Goal: Information Seeking & Learning: Learn about a topic

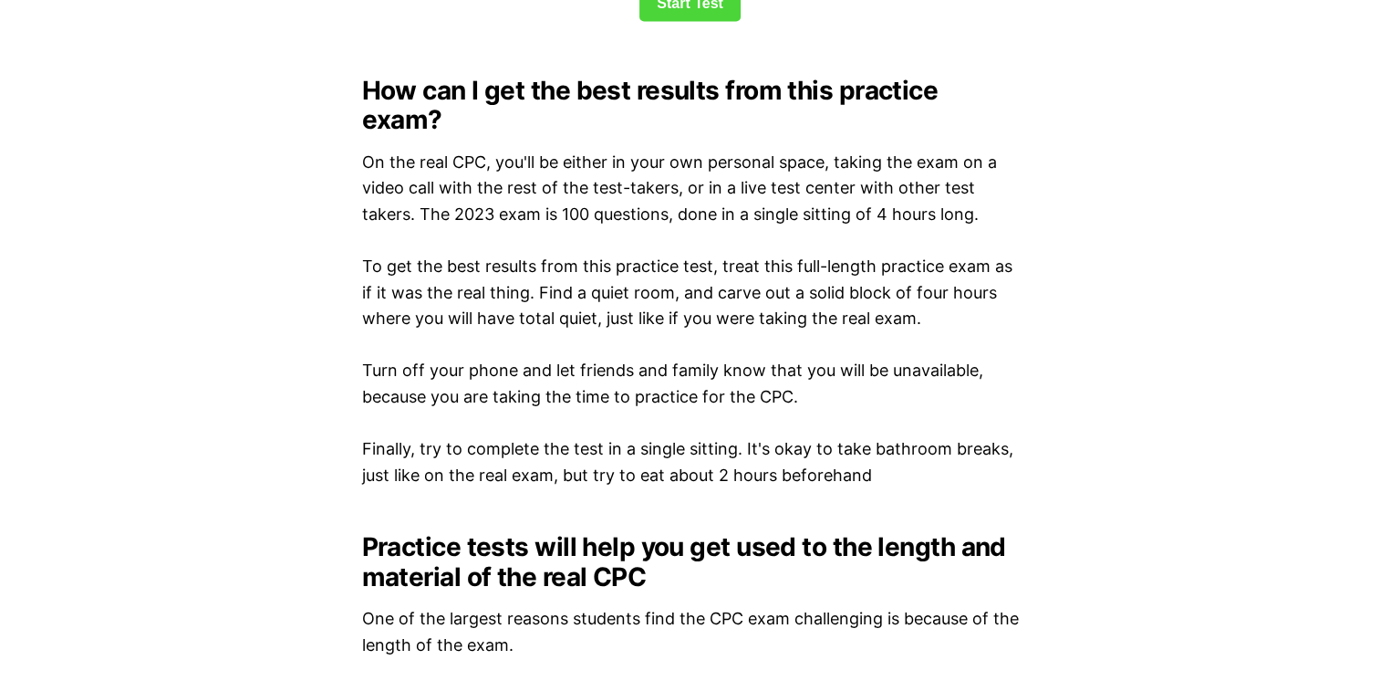
scroll to position [2498, 0]
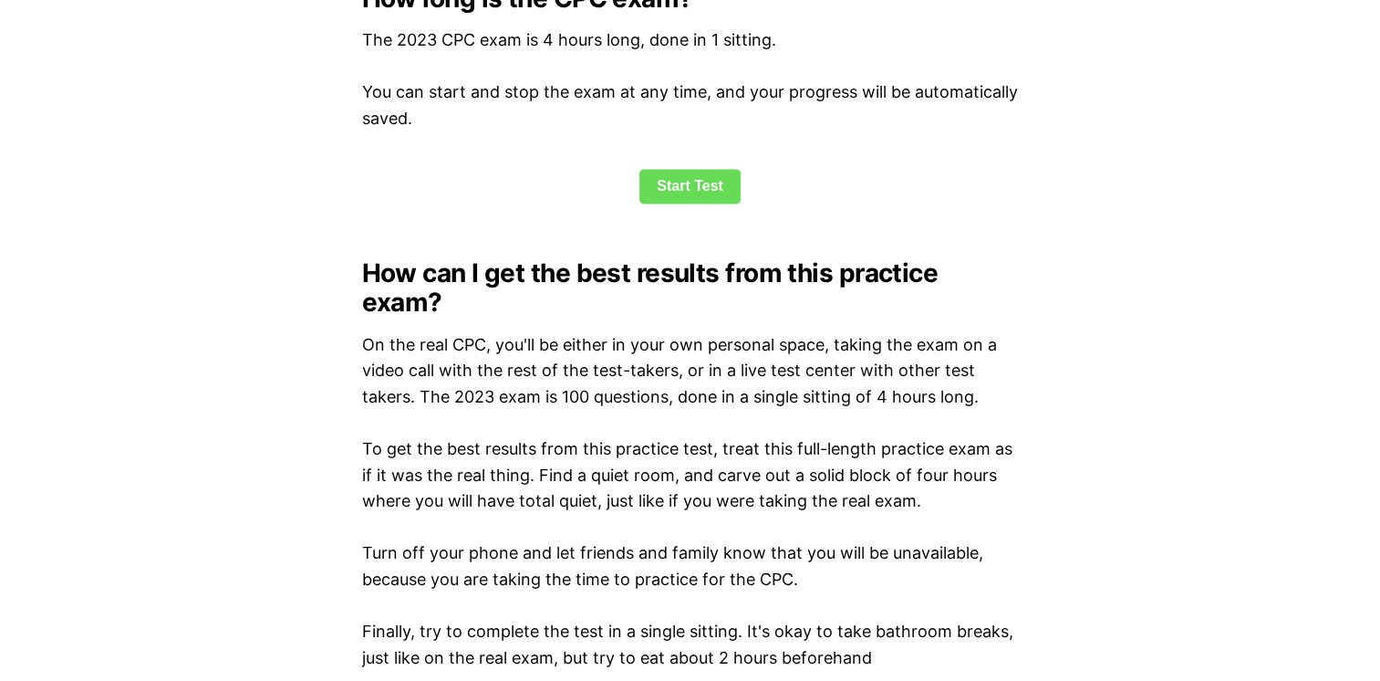
click at [725, 186] on link "Start Test" at bounding box center [690, 186] width 101 height 35
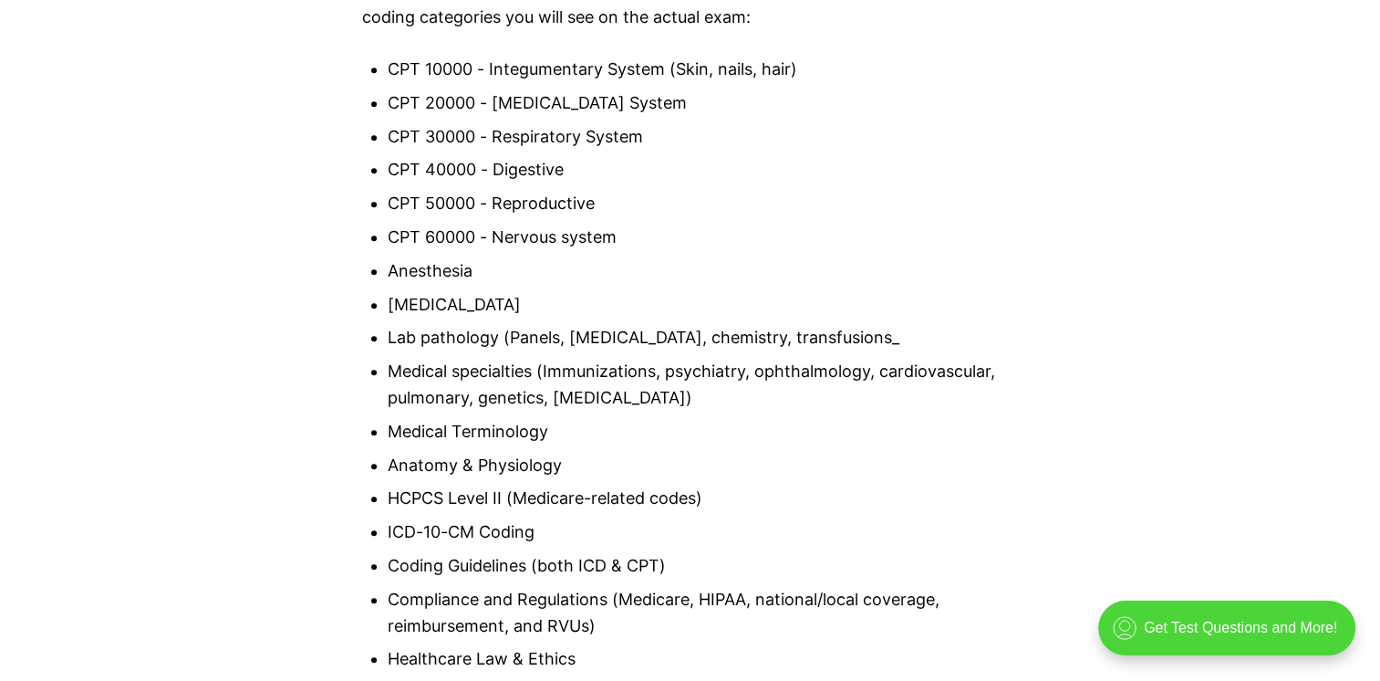
scroll to position [2174, 0]
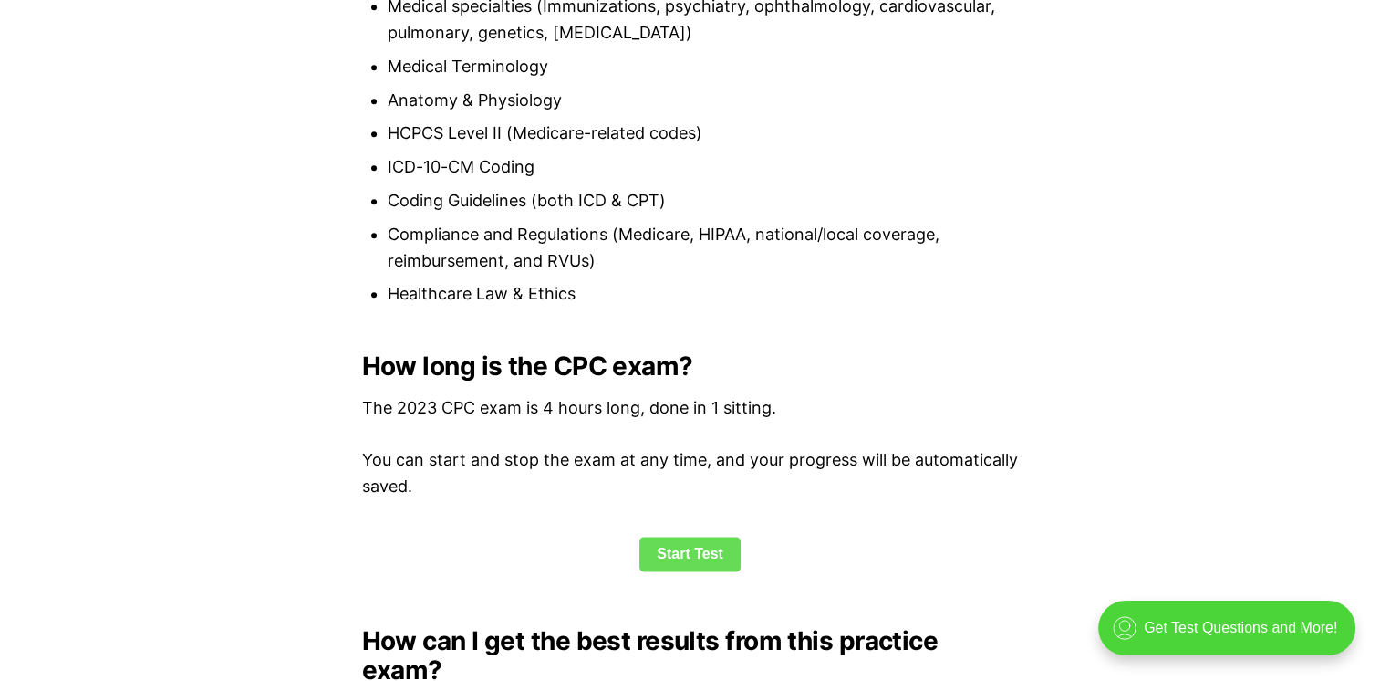
click at [695, 546] on link "Start Test" at bounding box center [690, 553] width 101 height 35
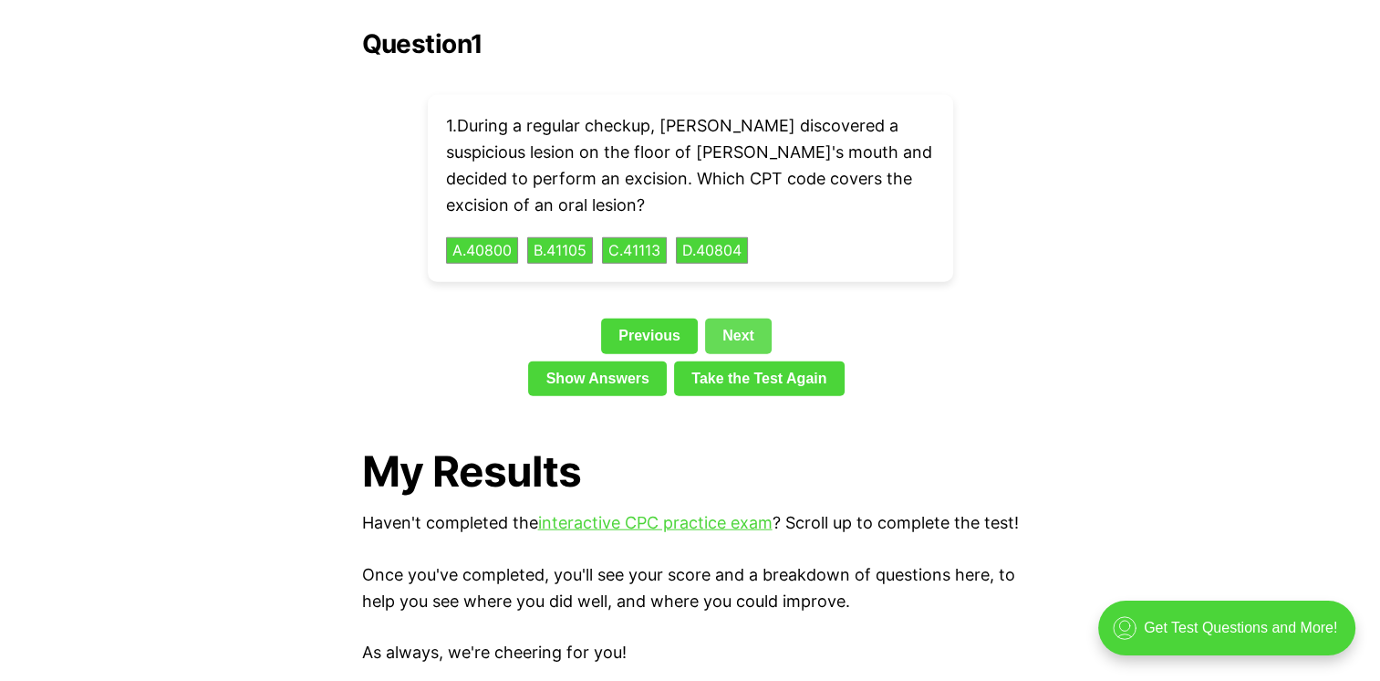
click at [743, 318] on link "Next" at bounding box center [738, 335] width 67 height 35
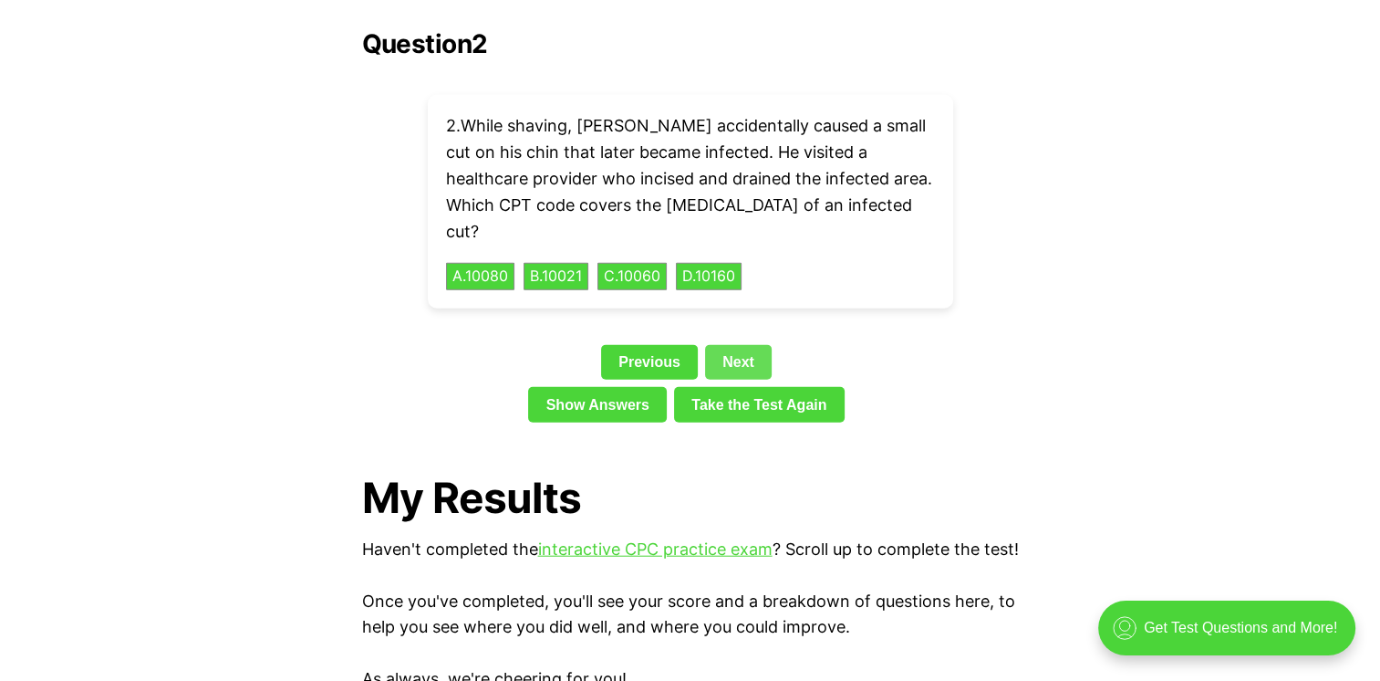
click at [743, 345] on link "Next" at bounding box center [738, 362] width 67 height 35
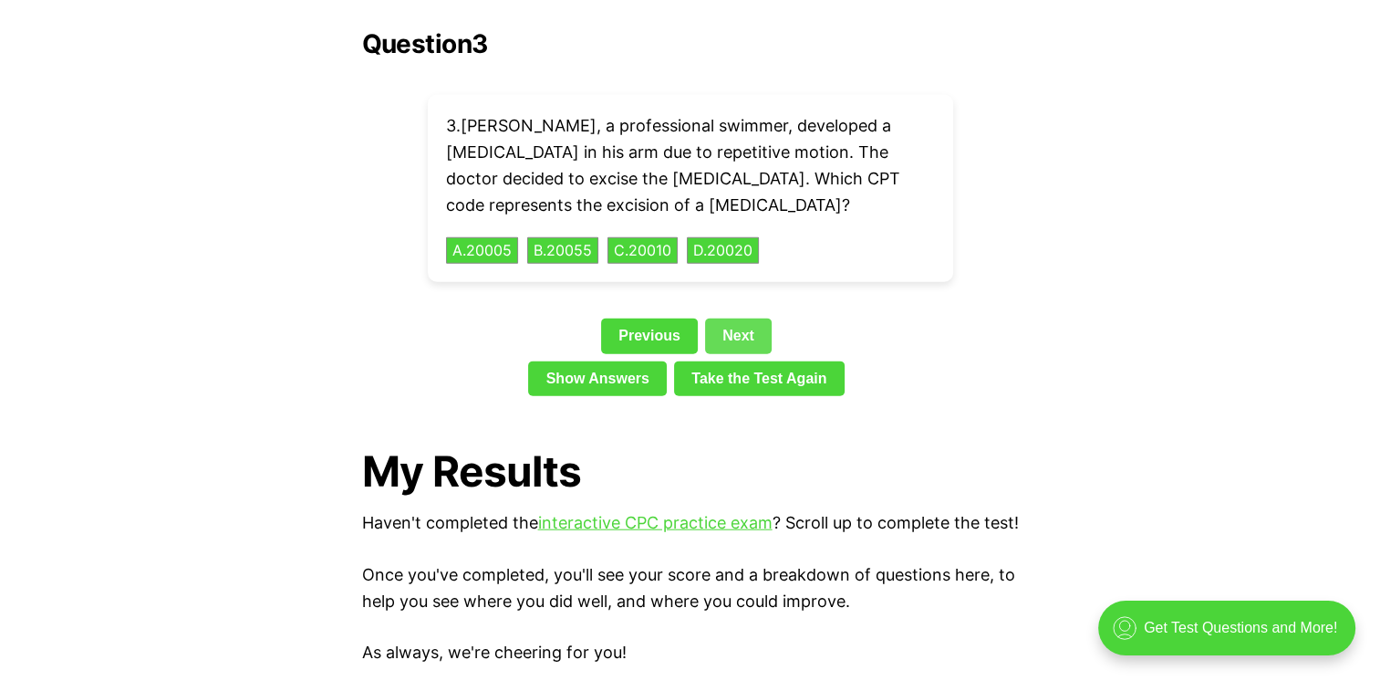
click at [743, 318] on link "Next" at bounding box center [738, 335] width 67 height 35
click at [744, 318] on link "Next" at bounding box center [738, 335] width 67 height 35
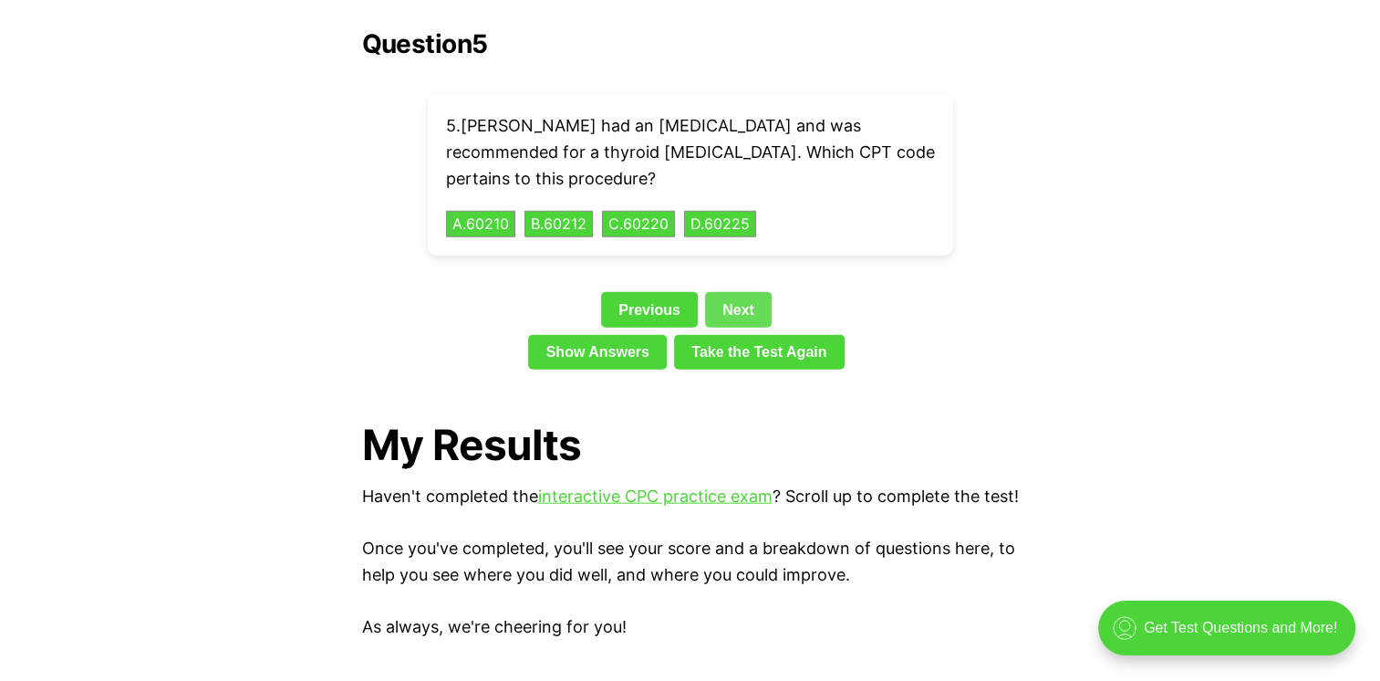
click at [730, 292] on link "Next" at bounding box center [738, 309] width 67 height 35
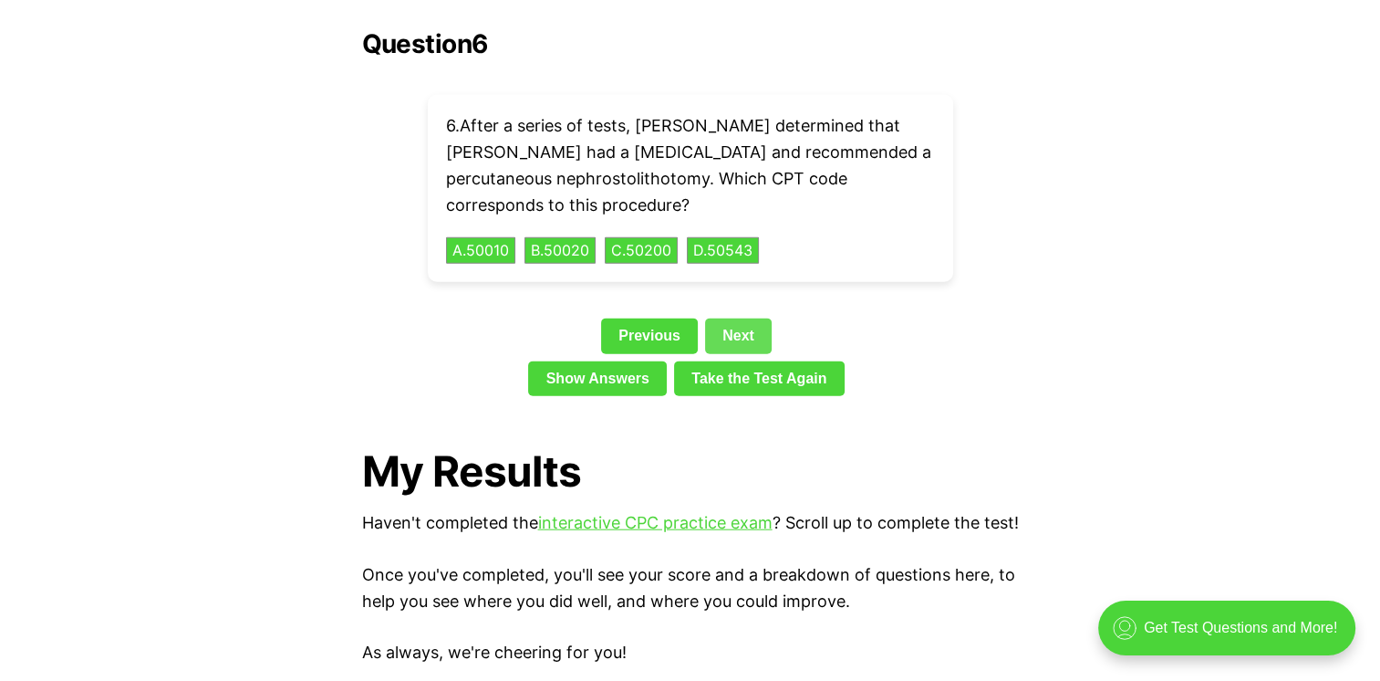
click at [737, 318] on link "Next" at bounding box center [738, 335] width 67 height 35
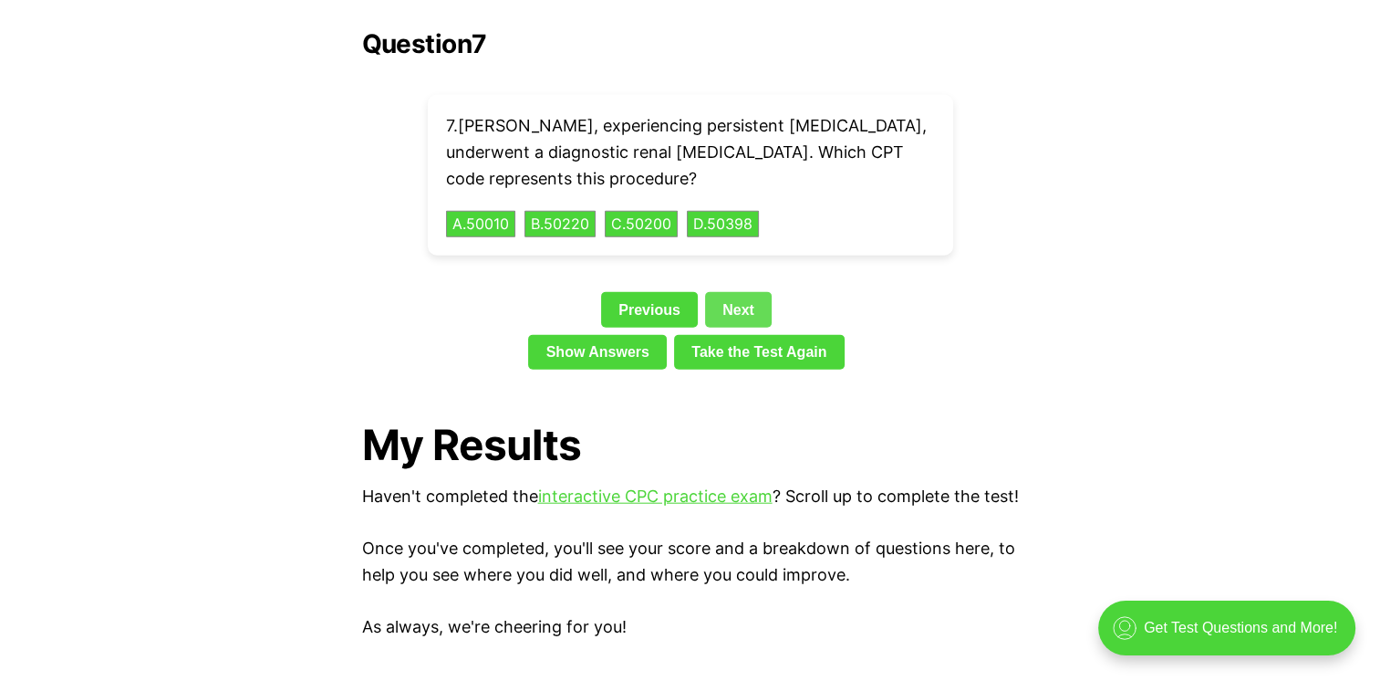
click at [735, 292] on link "Next" at bounding box center [738, 309] width 67 height 35
click at [735, 286] on div "Question 7 7 . [PERSON_NAME], experiencing persistent [MEDICAL_DATA], underwent…" at bounding box center [690, 203] width 657 height 348
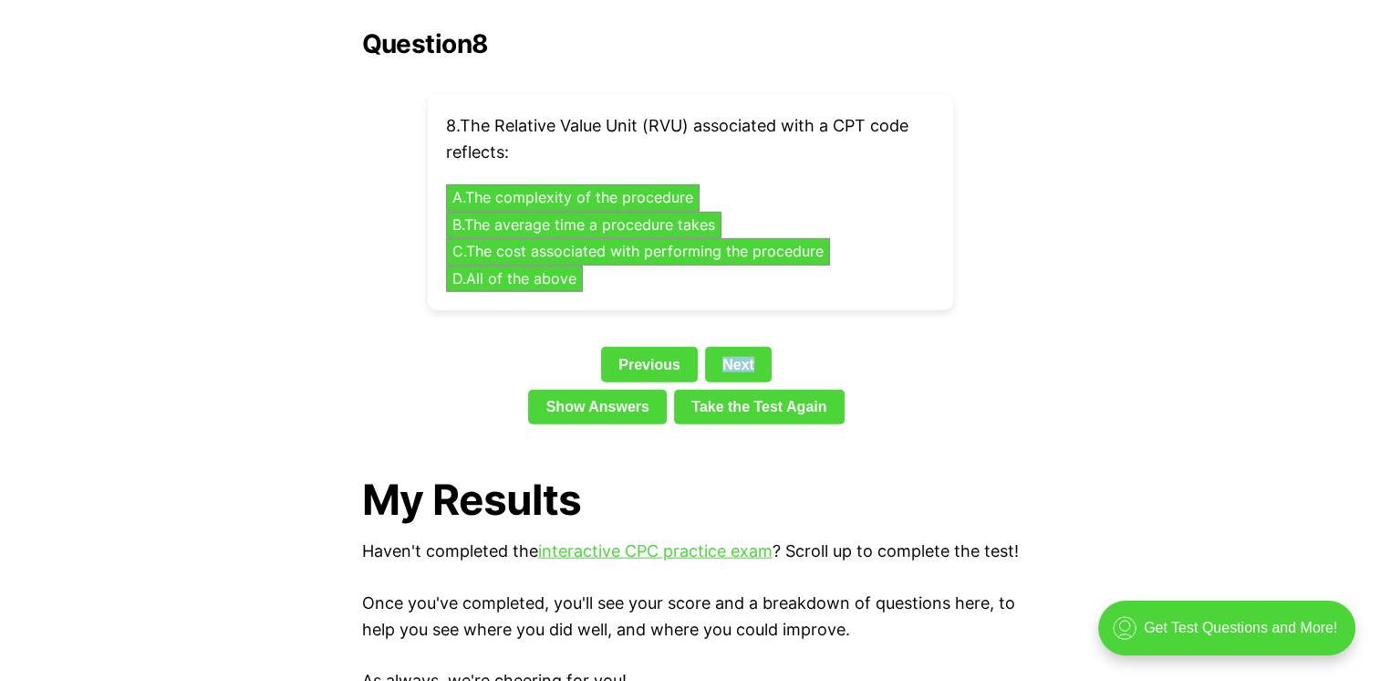
drag, startPoint x: 735, startPoint y: 286, endPoint x: 817, endPoint y: 302, distance: 83.6
click at [819, 303] on div "Question 8 8 . The Relative Value Unit (RVU) associated with a CPT code reflect…" at bounding box center [690, 230] width 657 height 402
click at [762, 347] on link "Next" at bounding box center [738, 364] width 67 height 35
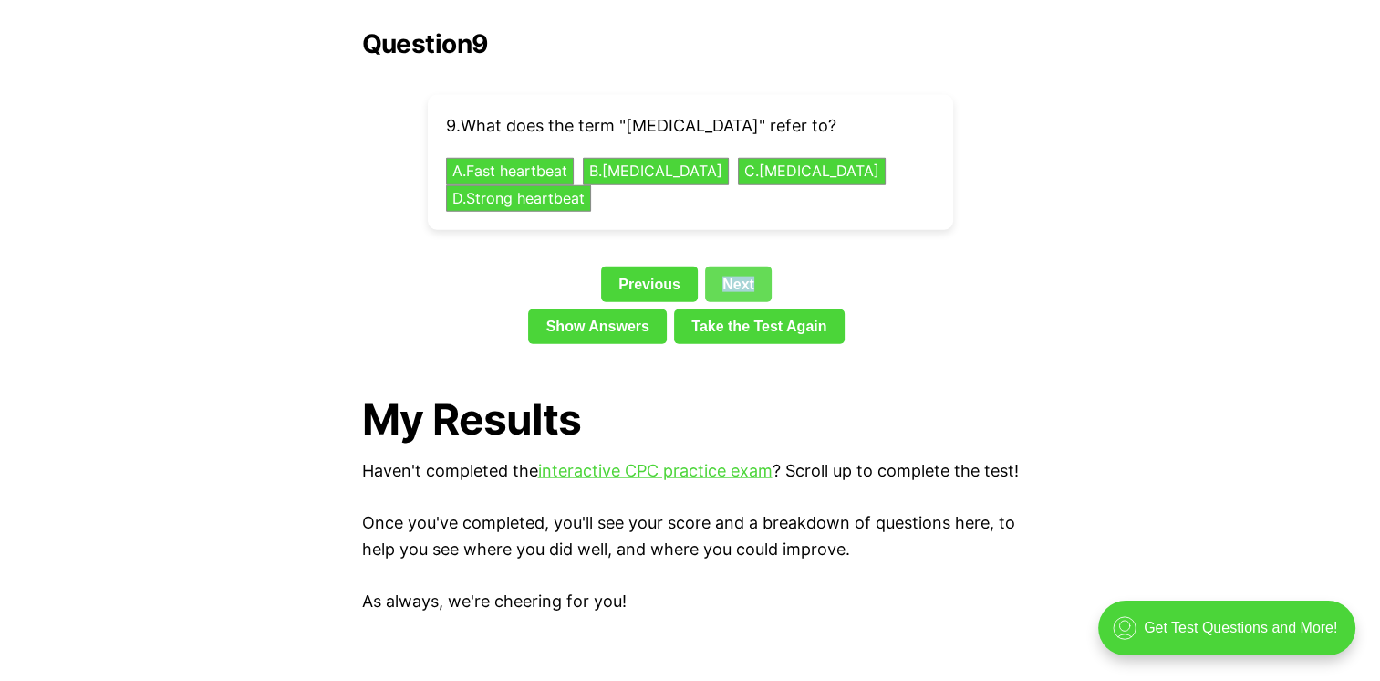
click at [744, 266] on link "Next" at bounding box center [738, 283] width 67 height 35
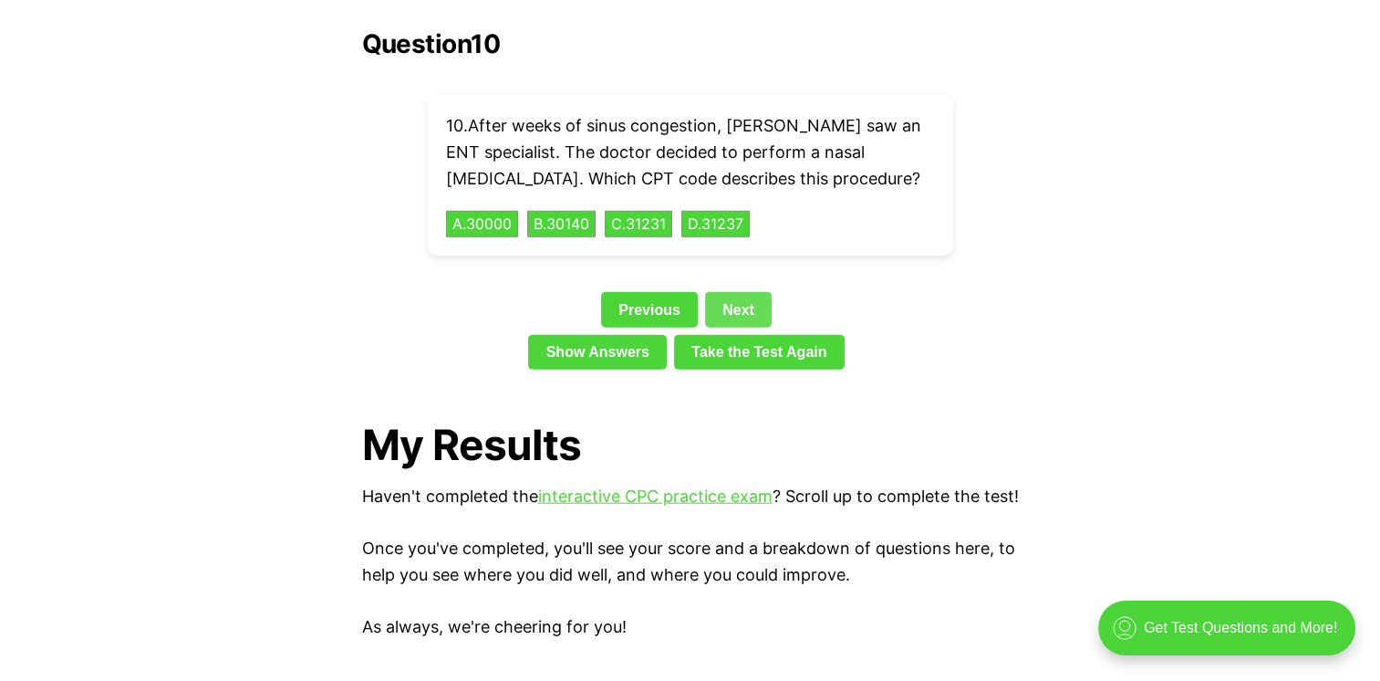
click at [740, 292] on link "Next" at bounding box center [738, 309] width 67 height 35
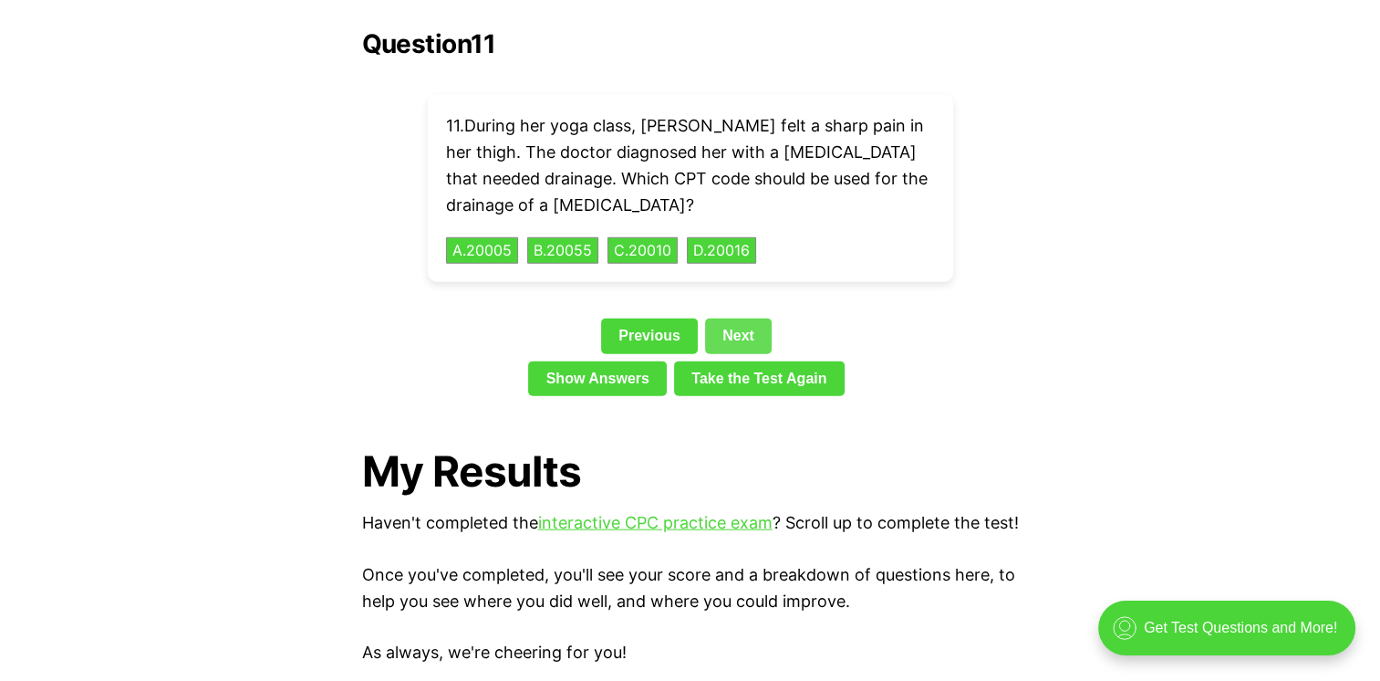
click at [744, 318] on link "Next" at bounding box center [738, 335] width 67 height 35
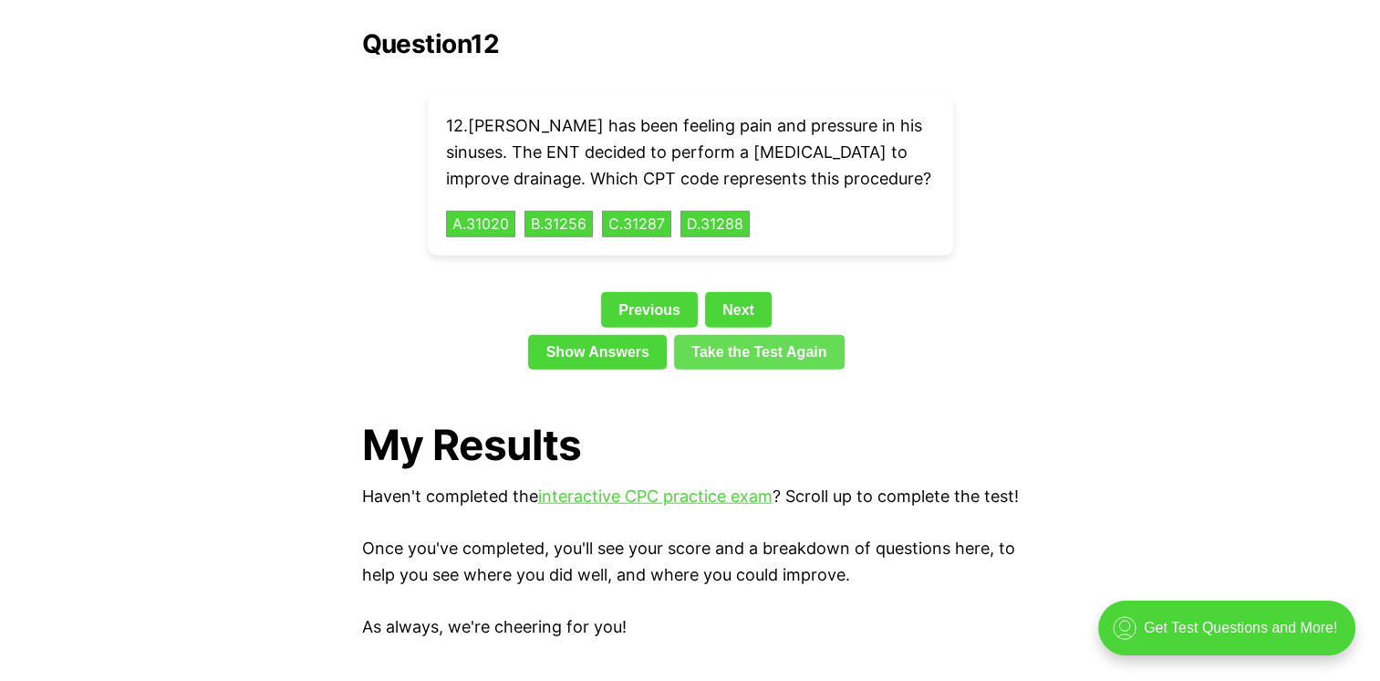
click at [744, 335] on link "Take the Test Again" at bounding box center [759, 352] width 171 height 35
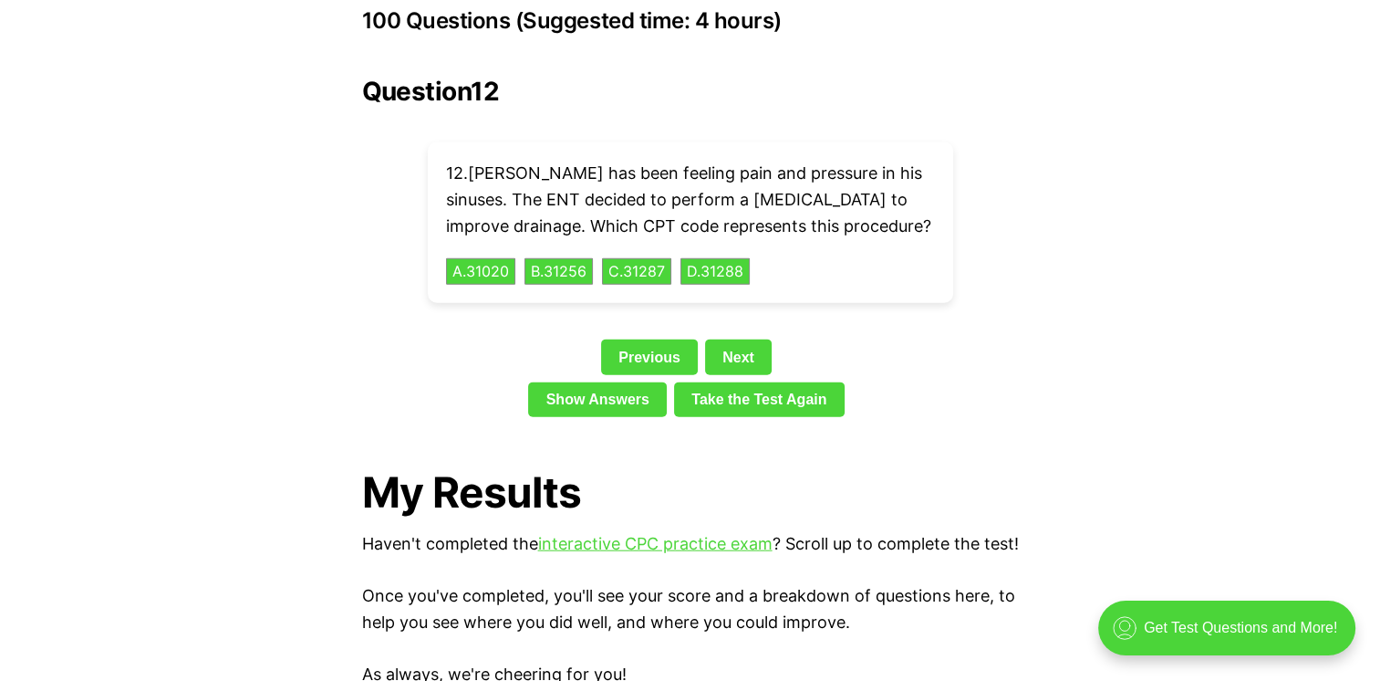
scroll to position [4131, 0]
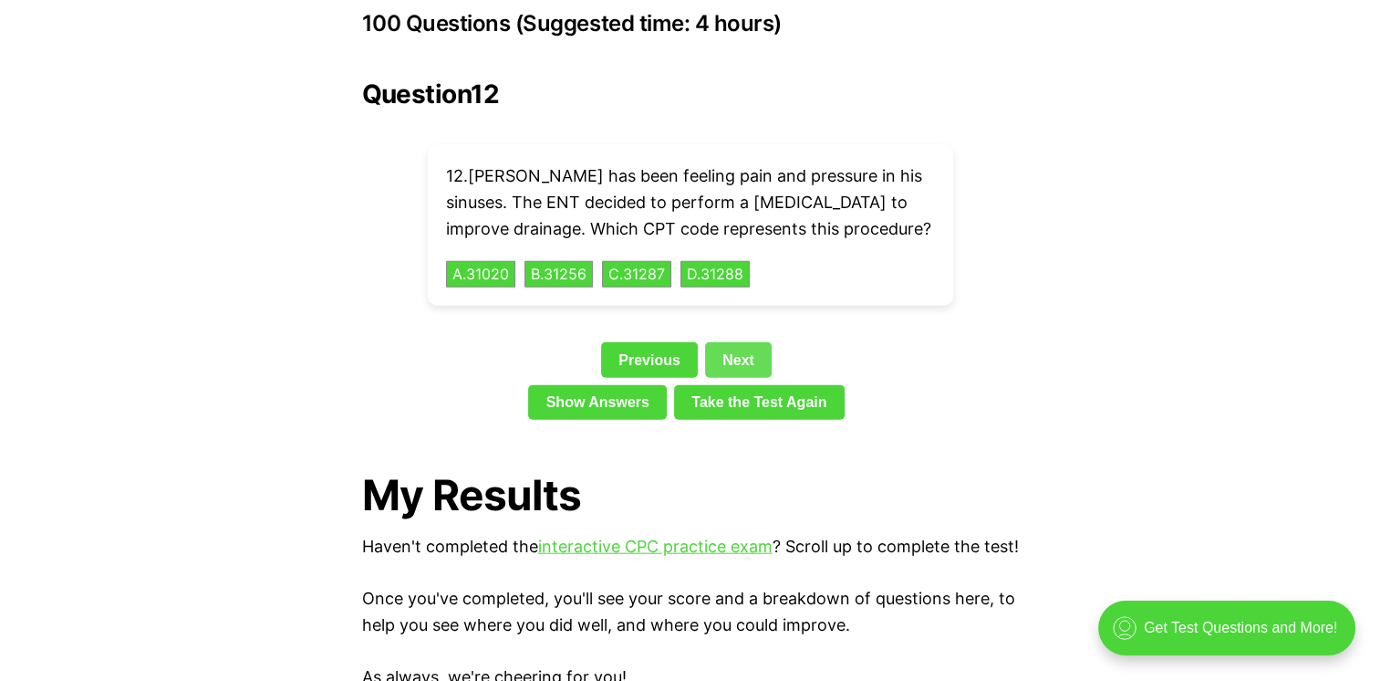
click at [740, 342] on link "Next" at bounding box center [738, 359] width 67 height 35
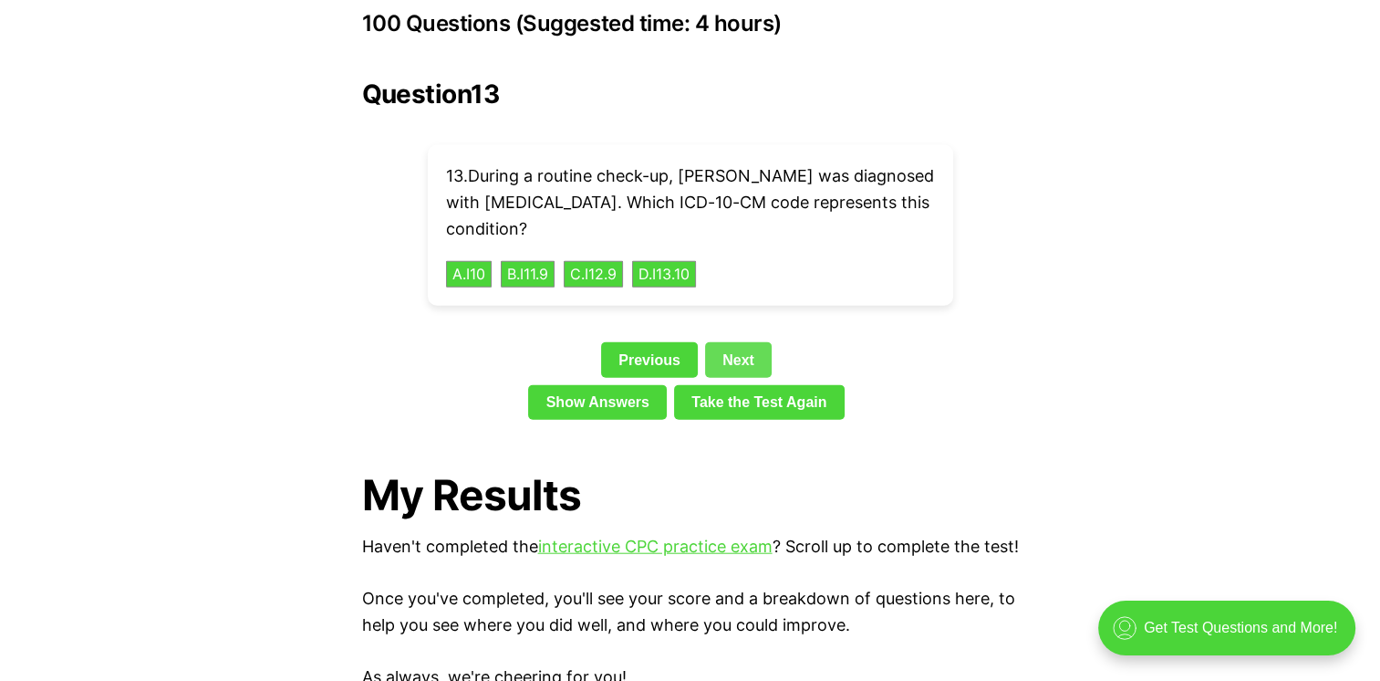
click at [740, 342] on link "Next" at bounding box center [738, 359] width 67 height 35
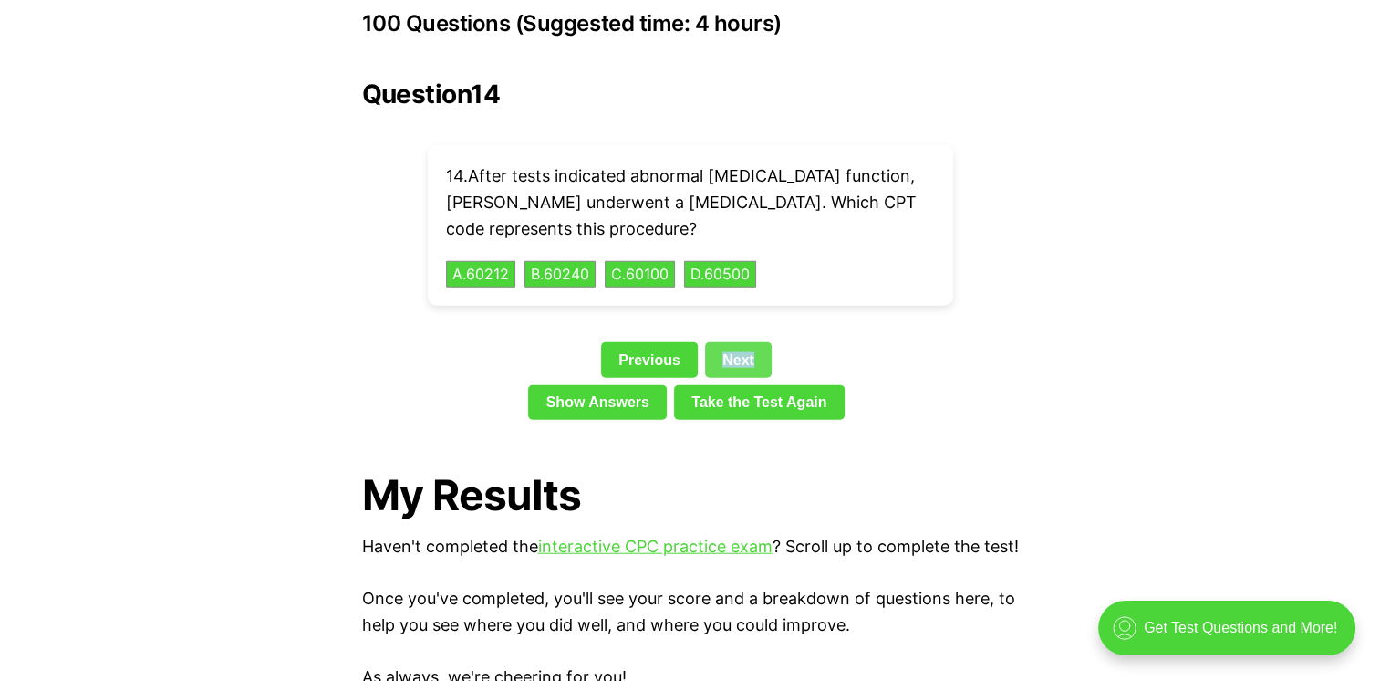
click at [740, 342] on link "Next" at bounding box center [738, 359] width 67 height 35
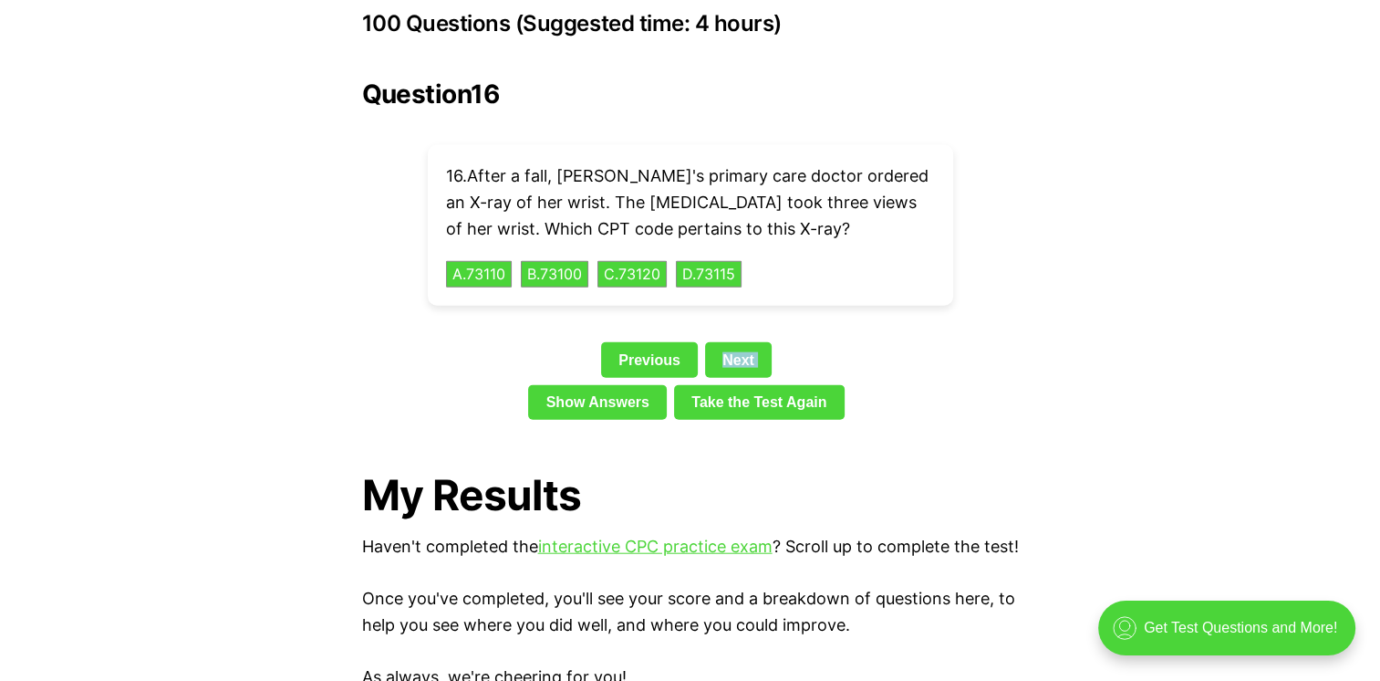
click at [741, 342] on link "Next" at bounding box center [738, 359] width 67 height 35
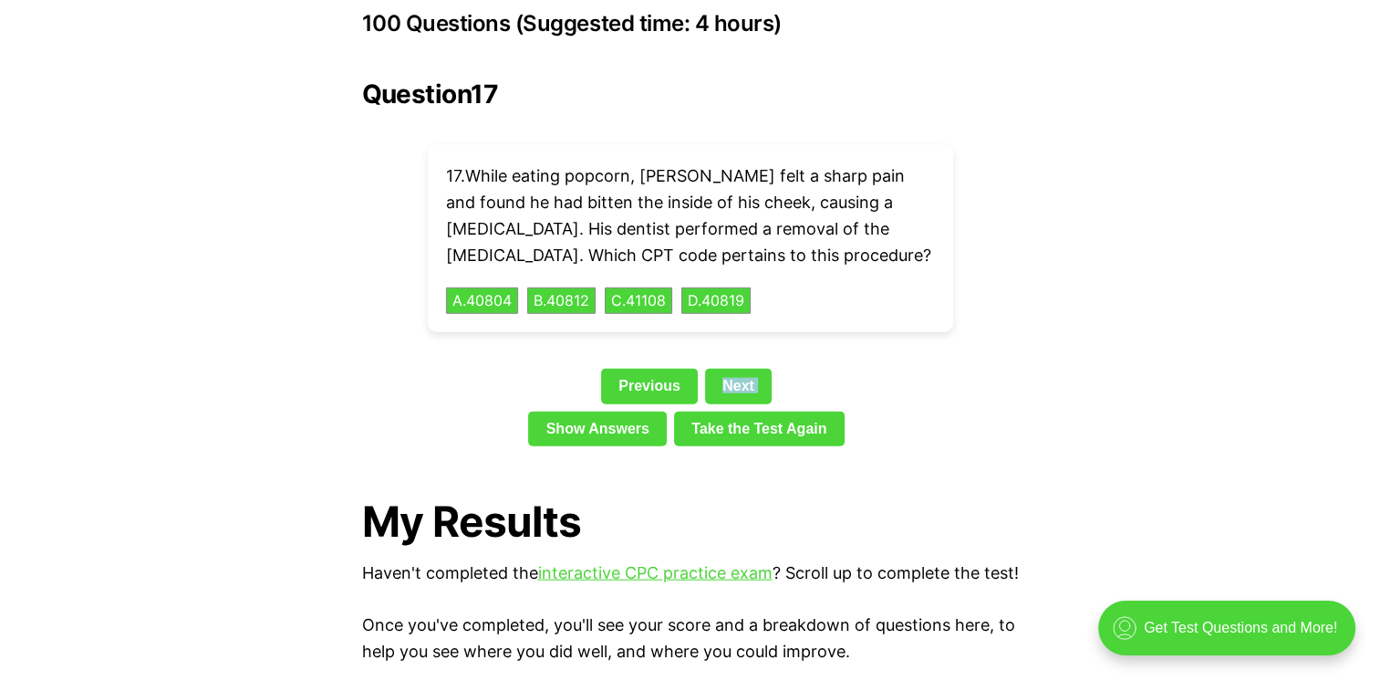
click at [741, 328] on div "Question 17 17 . While eating popcorn, [PERSON_NAME] felt a sharp pain and foun…" at bounding box center [690, 266] width 657 height 374
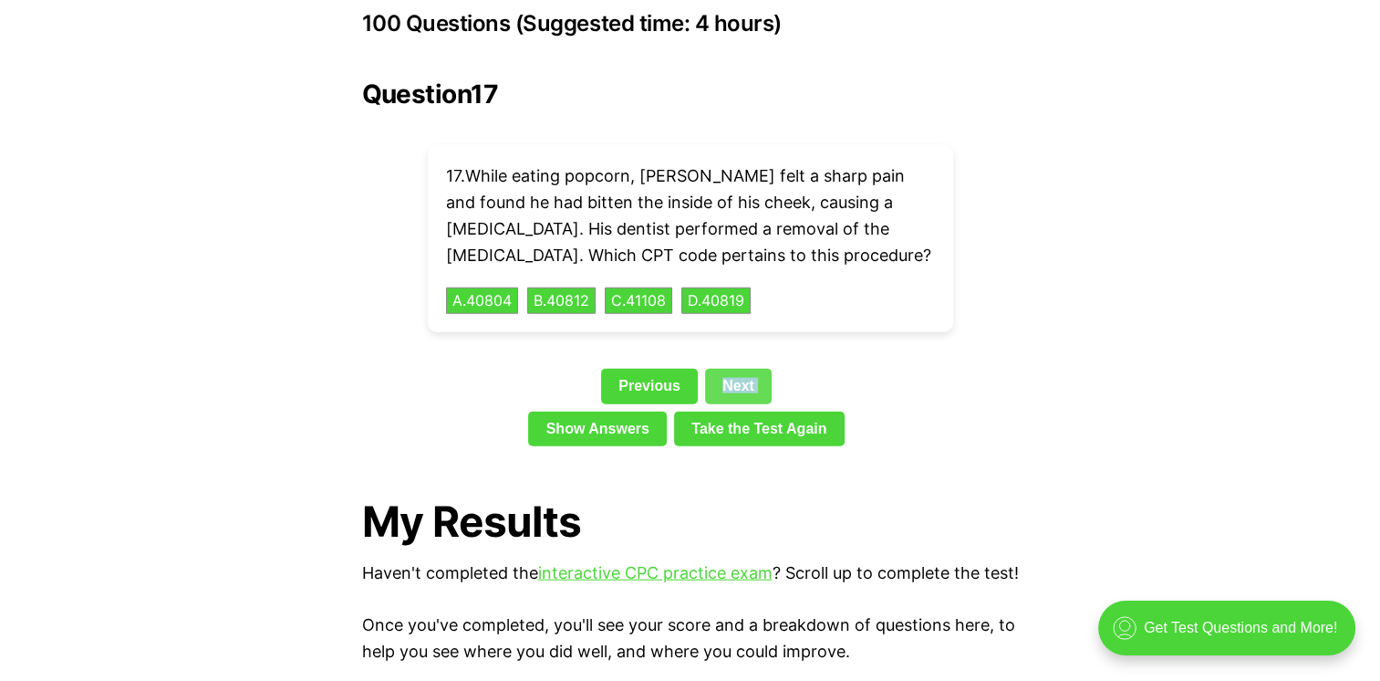
drag, startPoint x: 741, startPoint y: 328, endPoint x: 742, endPoint y: 356, distance: 28.3
click at [742, 369] on link "Next" at bounding box center [738, 386] width 67 height 35
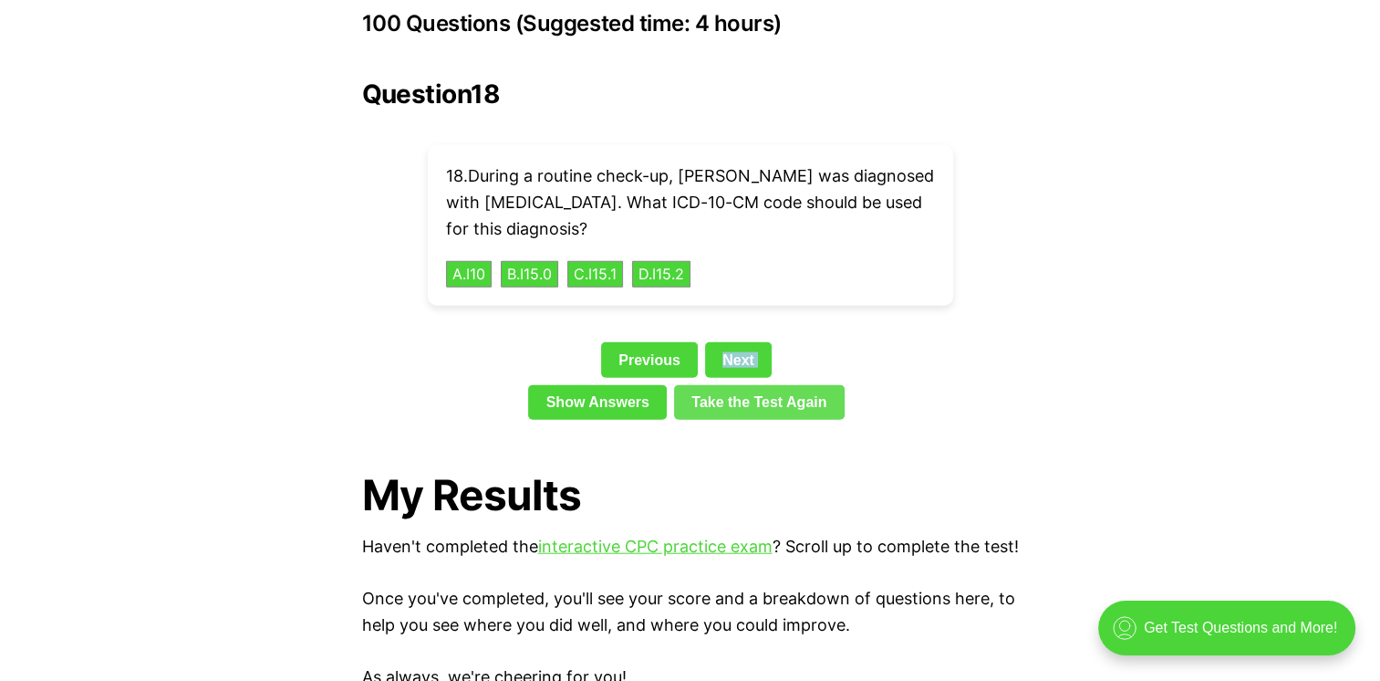
click at [742, 385] on link "Take the Test Again" at bounding box center [759, 402] width 171 height 35
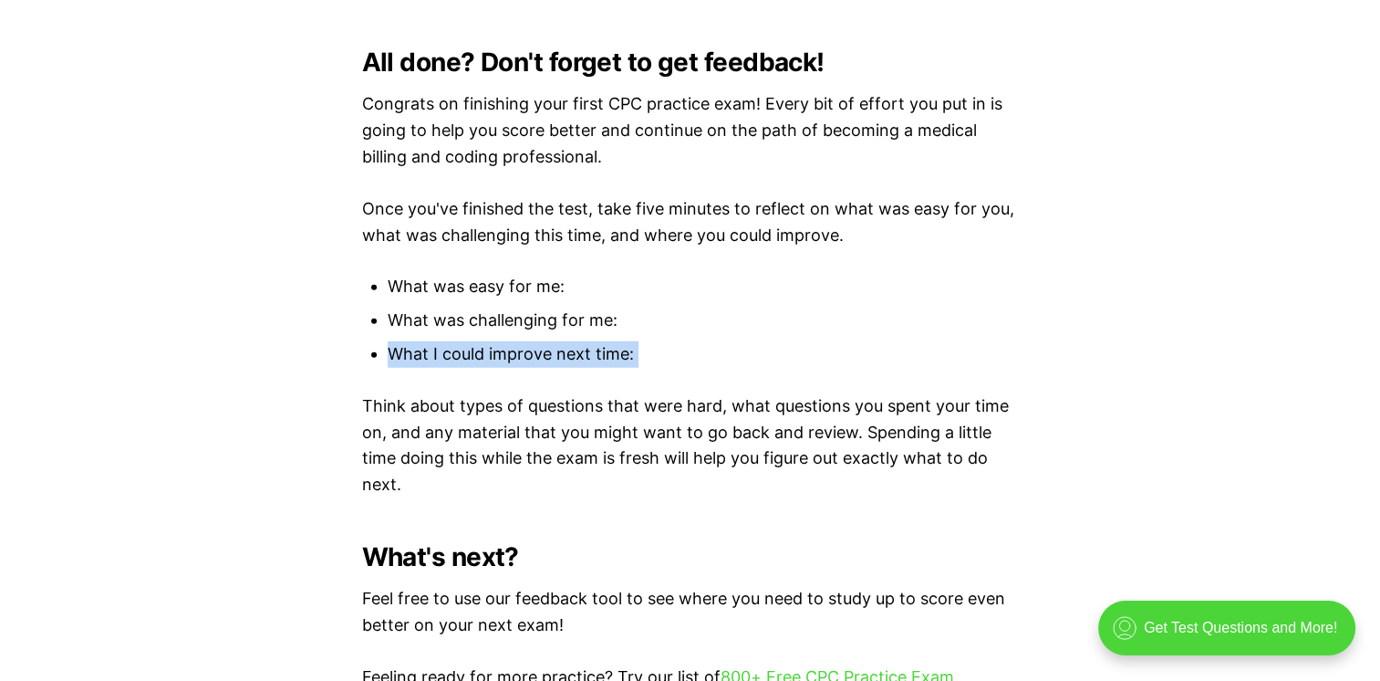
click at [743, 356] on li "What I could improve next time:" at bounding box center [703, 354] width 631 height 26
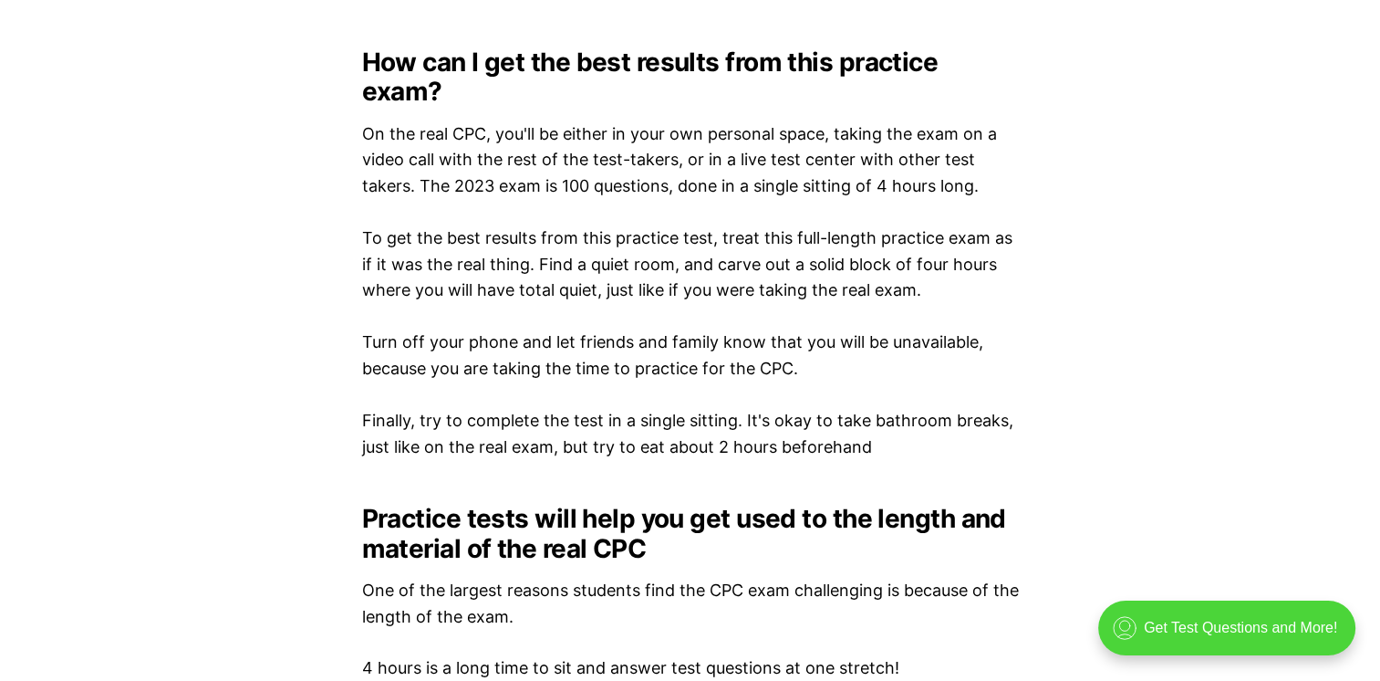
scroll to position [2489, 0]
